Goal: Information Seeking & Learning: Find specific fact

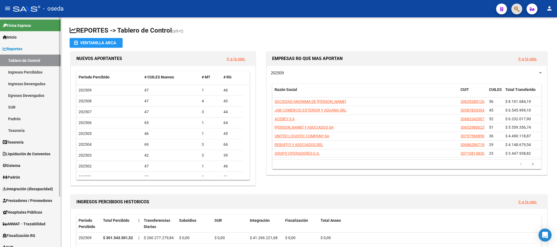
click at [23, 122] on link "Padrón" at bounding box center [30, 119] width 61 height 12
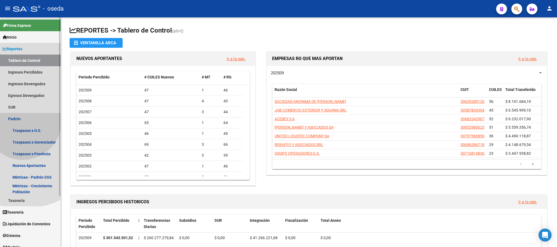
click at [23, 122] on link "Padrón" at bounding box center [30, 119] width 61 height 12
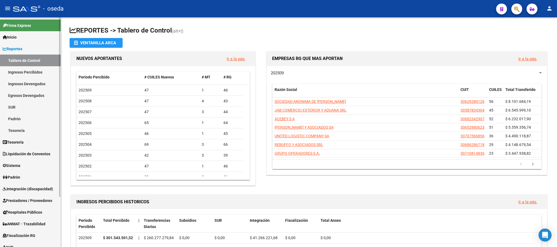
click at [23, 122] on link "Padrón" at bounding box center [30, 119] width 61 height 12
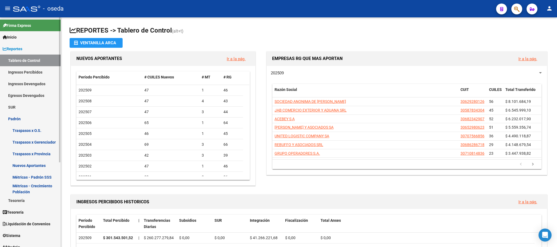
scroll to position [41, 0]
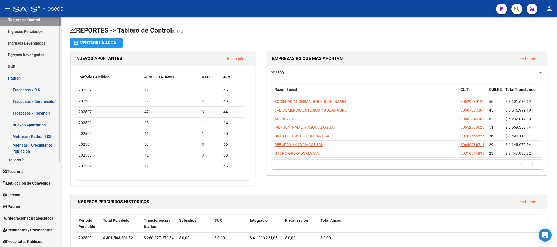
click at [17, 206] on span "Padrón" at bounding box center [11, 207] width 17 height 6
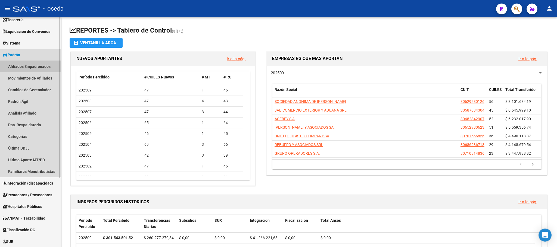
click at [39, 63] on link "Afiliados Empadronados" at bounding box center [30, 67] width 61 height 12
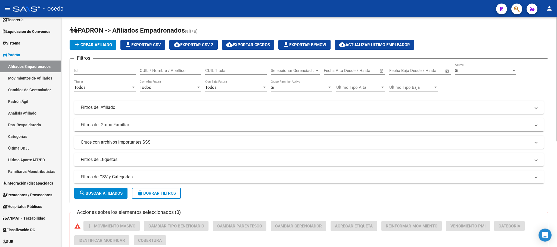
click at [73, 85] on form "Filtros Id CUIL / Nombre / Apellido CUIL Titular Seleccionar Gerenciador Selecc…" at bounding box center [309, 130] width 479 height 145
click at [134, 88] on div at bounding box center [133, 87] width 3 height 1
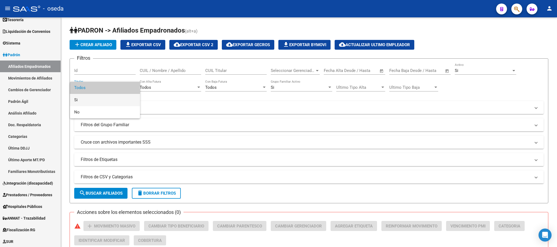
click at [90, 99] on span "Si" at bounding box center [104, 100] width 61 height 12
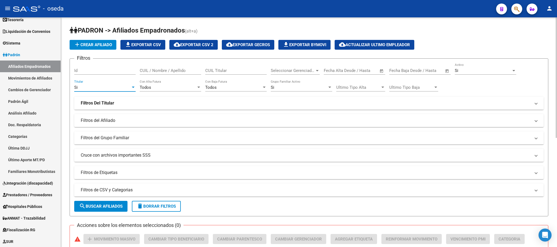
click at [112, 103] on strong "Filtros Del Titular" at bounding box center [97, 103] width 33 height 6
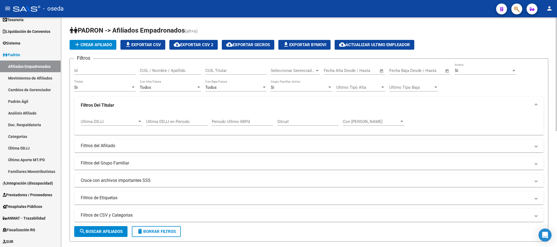
click at [194, 125] on div "Ultima DDJJ en Periodo" at bounding box center [176, 120] width 61 height 12
click at [155, 123] on input "Ultima DDJJ en Periodo" at bounding box center [176, 121] width 61 height 5
click at [108, 235] on button "search Buscar Afiliados" at bounding box center [100, 232] width 53 height 11
click at [103, 233] on span "search Buscar Afiliados" at bounding box center [101, 232] width 44 height 5
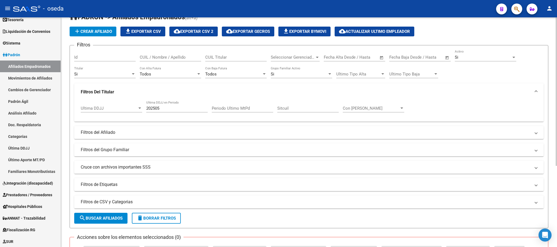
scroll to position [3, 0]
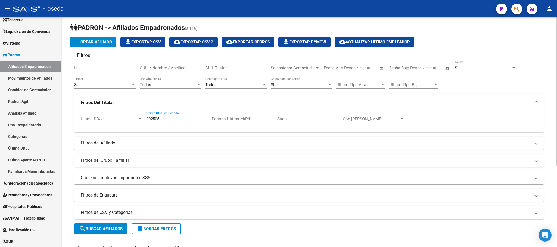
click at [162, 117] on input "202505" at bounding box center [176, 119] width 61 height 5
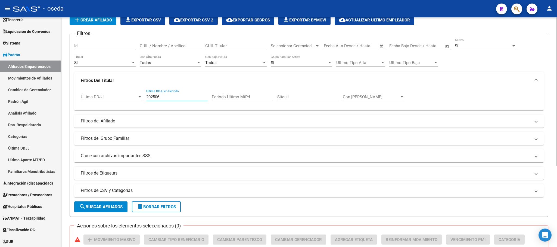
scroll to position [44, 0]
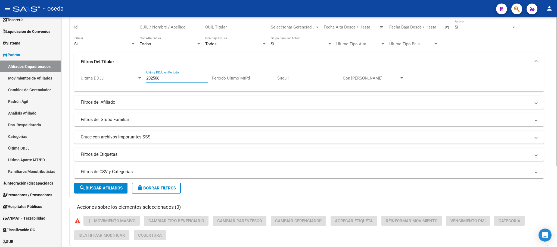
type input "202506"
click at [115, 191] on span "search Buscar Afiliados" at bounding box center [101, 188] width 44 height 5
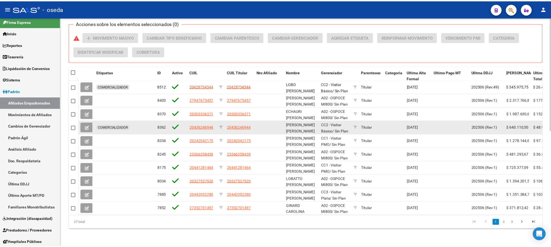
scroll to position [0, 0]
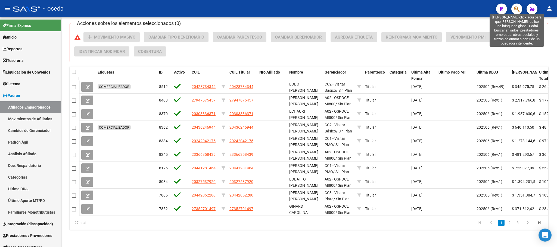
click at [515, 7] on icon "button" at bounding box center [516, 9] width 5 height 6
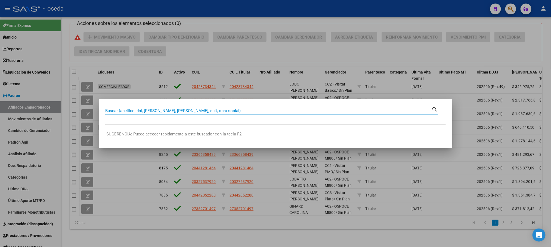
click at [149, 110] on input "Buscar (apellido, dni, [PERSON_NAME], [PERSON_NAME], cuit, obra social)" at bounding box center [268, 111] width 326 height 5
type input "47337541"
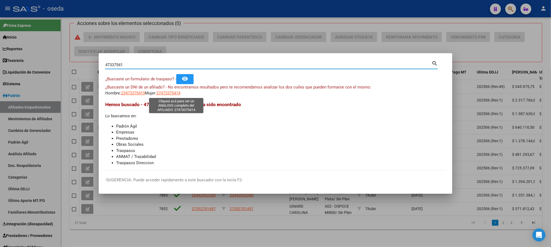
click at [172, 95] on span "27473375414" at bounding box center [168, 93] width 24 height 5
type textarea "27473375414"
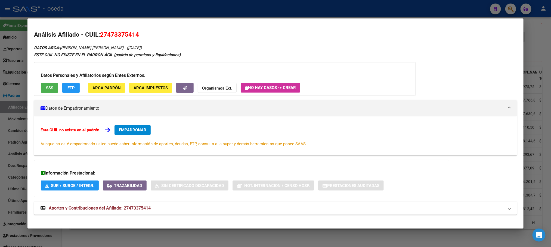
scroll to position [5, 0]
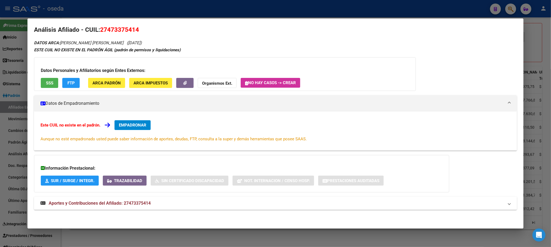
click at [504, 205] on span "Aportes y Contribuciones del Afiliado: 27473375414" at bounding box center [275, 203] width 468 height 7
click at [133, 203] on span "Aportes y Contribuciones del Afiliado: 27473375414" at bounding box center [100, 205] width 102 height 5
click at [101, 205] on span "Aportes y Contribuciones del Afiliado: 27473375414" at bounding box center [100, 203] width 102 height 5
click at [101, 205] on span "Aportes y Contribuciones del Afiliado: 27473375414" at bounding box center [100, 205] width 102 height 5
click at [110, 202] on span "Aportes y Contribuciones del Afiliado: 27473375414" at bounding box center [100, 203] width 102 height 5
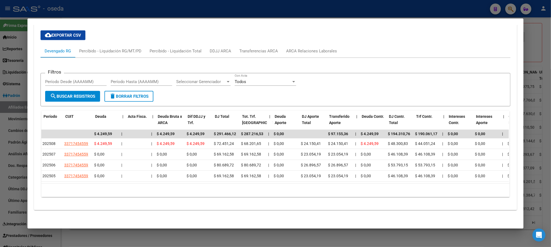
scroll to position [0, 0]
click at [484, 21] on mat-dialog-container "Análisis Afiliado - CUIL: 27473375414 DATOS ARCA: [PERSON_NAME] [PERSON_NAME] (…" at bounding box center [275, 123] width 496 height 210
click at [503, 8] on div at bounding box center [275, 123] width 551 height 247
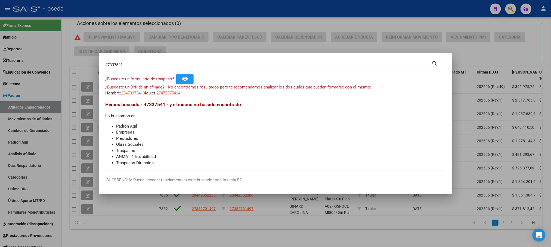
click at [189, 67] on input "47337541" at bounding box center [268, 65] width 326 height 5
drag, startPoint x: 144, startPoint y: 64, endPoint x: 57, endPoint y: 51, distance: 87.5
click at [57, 51] on div "47337541 Buscar (apellido, dni, cuil, nro traspaso, cuit, obra social) search ¿…" at bounding box center [275, 123] width 551 height 247
type input "34113083"
click at [169, 93] on span "27341130838" at bounding box center [168, 93] width 24 height 5
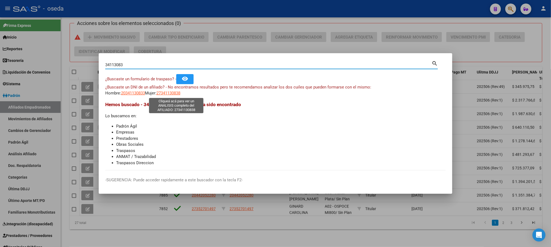
type textarea "27341130838"
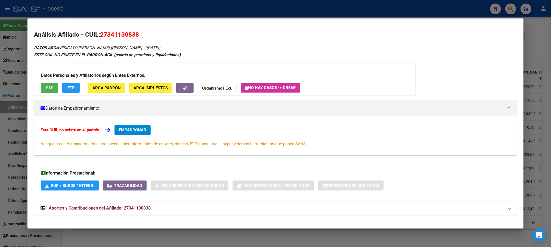
click at [102, 204] on mat-expansion-panel-header "Aportes y Contribuciones del Afiliado: 27341130838" at bounding box center [275, 208] width 483 height 13
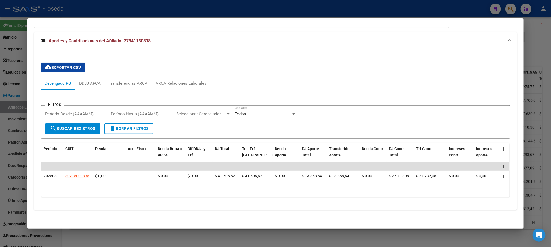
click at [511, 11] on div at bounding box center [275, 123] width 551 height 247
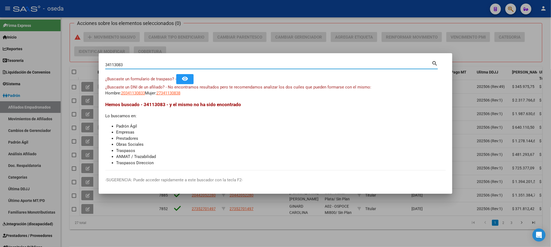
drag, startPoint x: 175, startPoint y: 67, endPoint x: 92, endPoint y: 63, distance: 82.5
click at [92, 63] on div "34113083 Buscar (apellido, dni, cuil, nro traspaso, cuit, obra social) search ¿…" at bounding box center [275, 123] width 551 height 247
type input "20273434616"
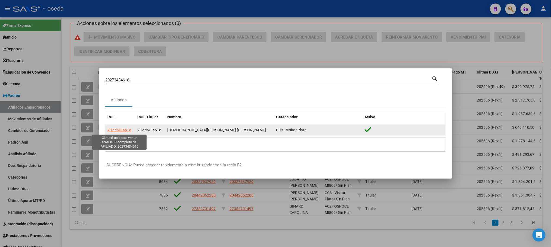
click at [126, 130] on span "20273434616" at bounding box center [119, 130] width 24 height 4
type textarea "20273434616"
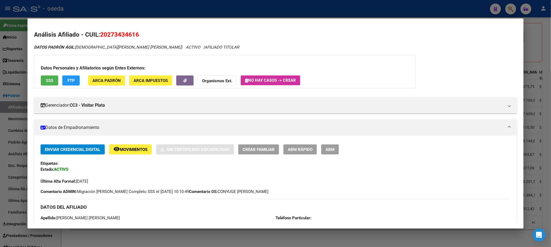
click at [133, 146] on button "remove_red_eye Movimientos" at bounding box center [130, 150] width 43 height 10
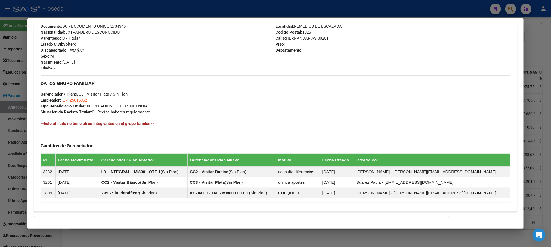
scroll to position [266, 0]
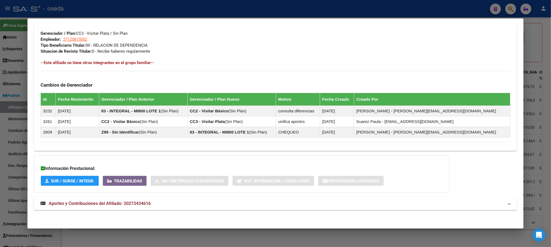
click at [115, 201] on span "Aportes y Contribuciones del Afiliado: 20273434616" at bounding box center [100, 203] width 102 height 5
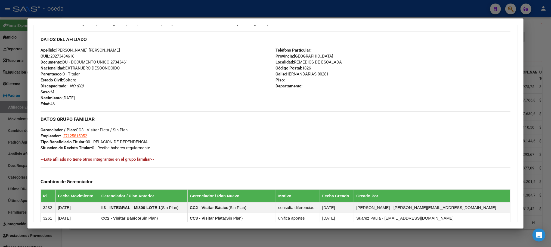
scroll to position [86, 0]
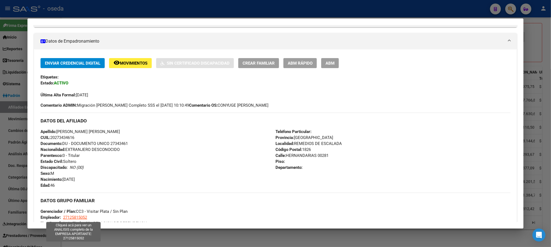
click at [66, 216] on span "27125815052" at bounding box center [75, 217] width 24 height 5
type textarea "27125815052"
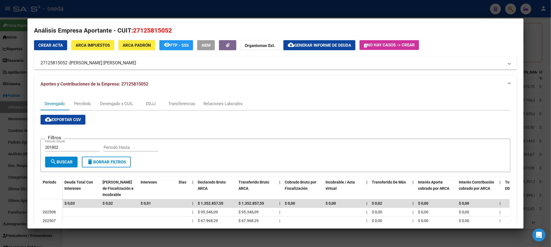
scroll to position [0, 0]
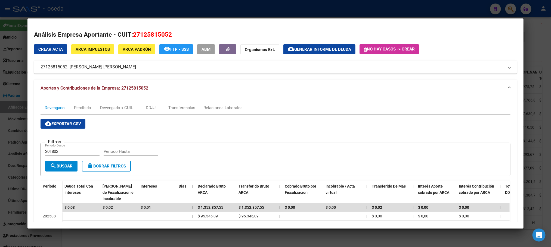
click at [103, 51] on span "ARCA Impuestos" at bounding box center [93, 49] width 34 height 5
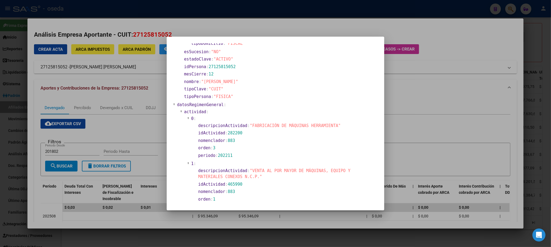
scroll to position [163, 0]
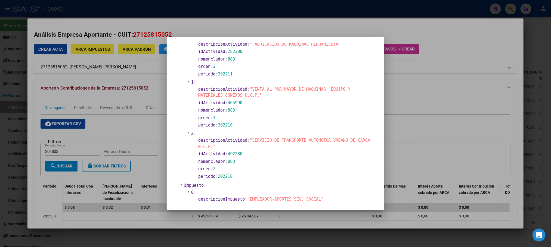
click at [350, 17] on div at bounding box center [275, 123] width 551 height 247
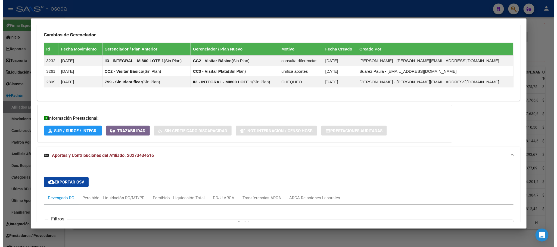
scroll to position [372, 0]
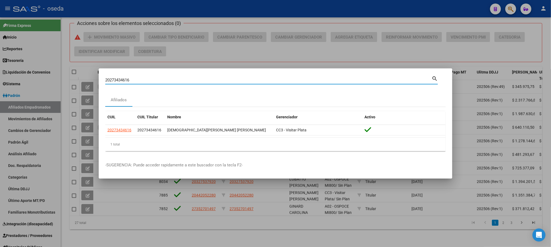
drag, startPoint x: 141, startPoint y: 82, endPoint x: 0, endPoint y: 68, distance: 142.1
click at [0, 68] on div "20273434616 Buscar (apellido, dni, cuil, nro traspaso, cuit, obra social) searc…" at bounding box center [275, 123] width 551 height 247
type input "[PERSON_NAME]"
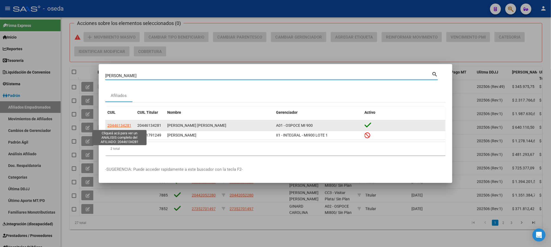
click at [112, 126] on span "20446134281" at bounding box center [119, 125] width 24 height 4
type textarea "20446134281"
